Goal: Navigation & Orientation: Find specific page/section

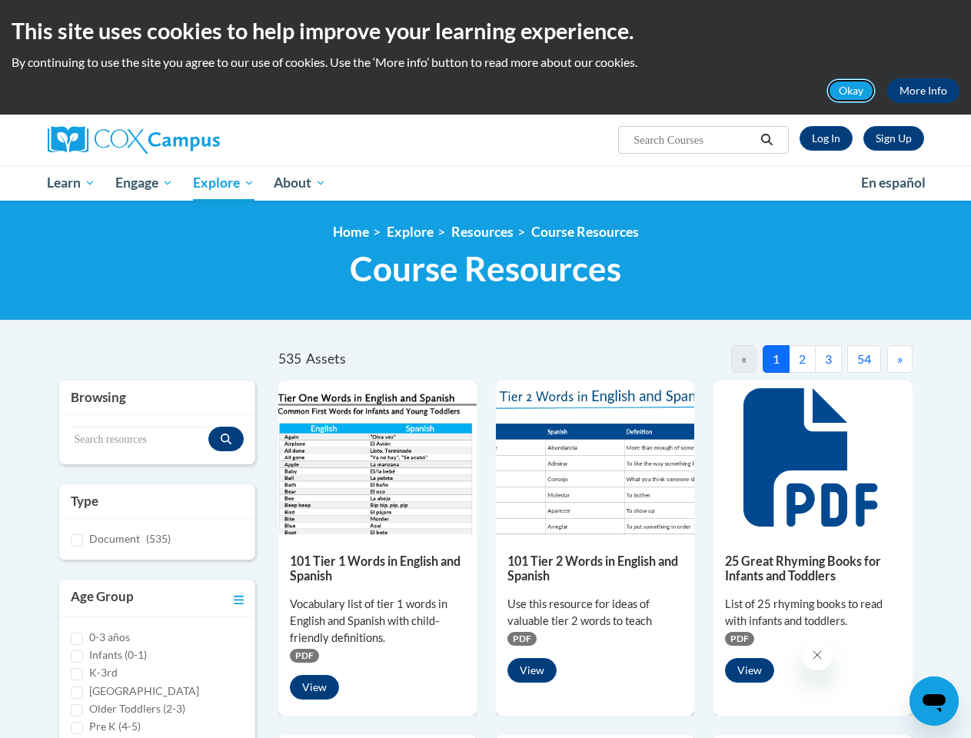
click at [852, 91] on button "Okay" at bounding box center [850, 90] width 49 height 25
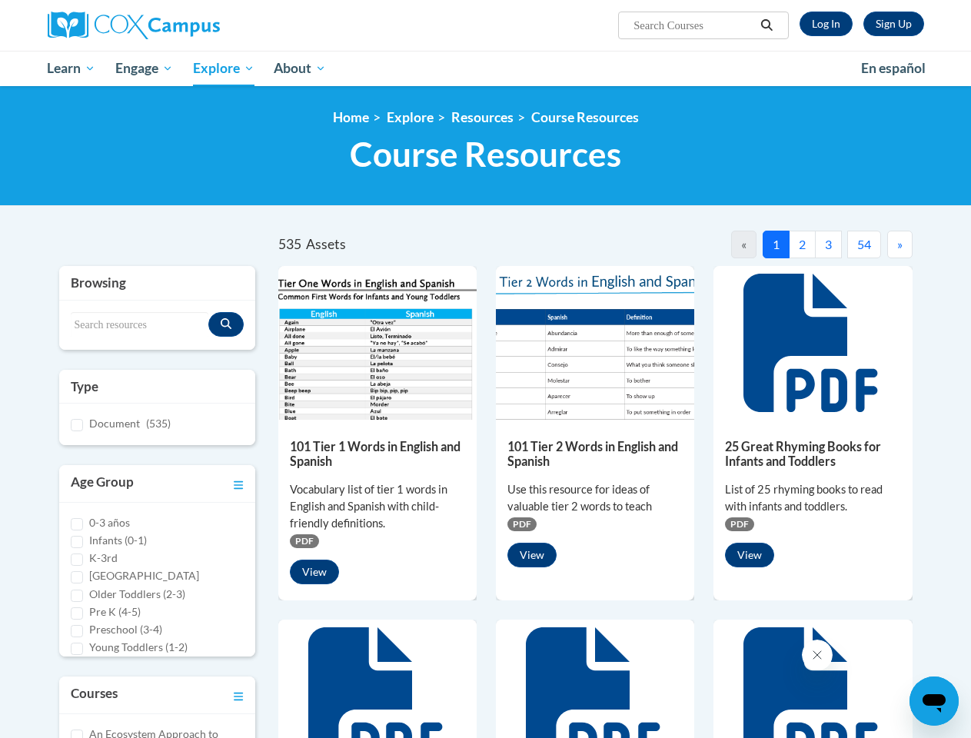
click at [767, 140] on h1 "Course Resources Resource Library" at bounding box center [486, 154] width 876 height 41
click at [145, 183] on div "<en>Home</en><fr>Accueil</fr><de>Zuhause</de><it>Casa</it><es>Casa</es><pt>Casa…" at bounding box center [485, 146] width 971 height 120
click at [224, 183] on div "<en>Home</en><fr>Accueil</fr><de>Zuhause</de><it>Casa</it><es>Casa</es><pt>Casa…" at bounding box center [485, 146] width 971 height 120
click at [741, 359] on div at bounding box center [812, 343] width 198 height 154
click at [820, 359] on icon at bounding box center [812, 343] width 138 height 138
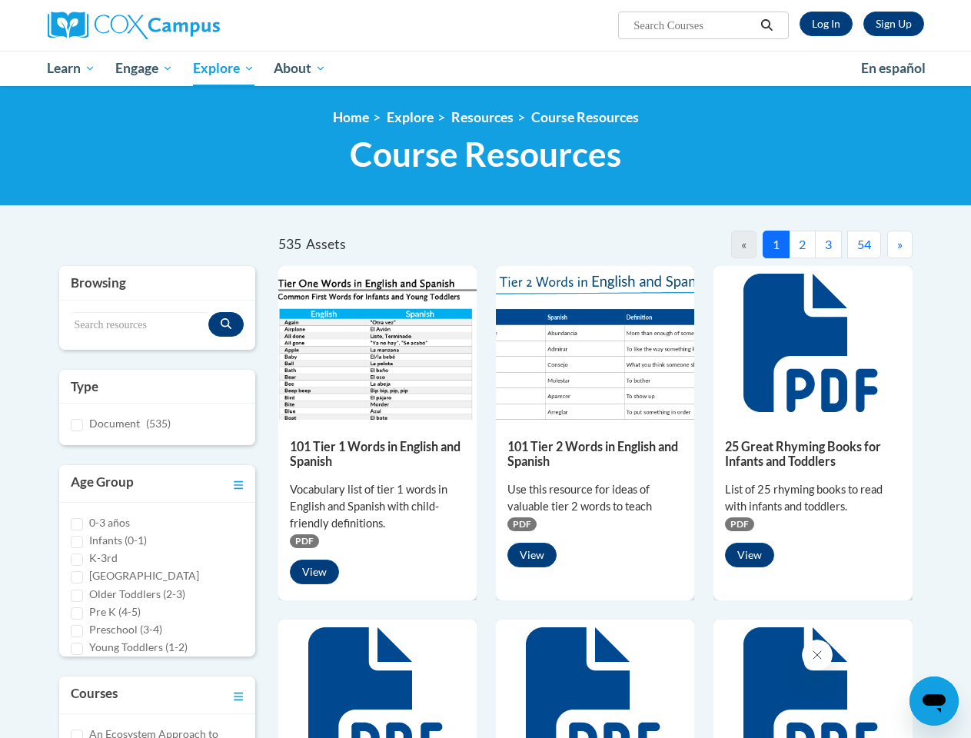
click at [899, 359] on div at bounding box center [812, 343] width 198 height 154
click at [816, 655] on icon "Close message from company" at bounding box center [816, 655] width 8 height 8
